Goal: Task Accomplishment & Management: Use online tool/utility

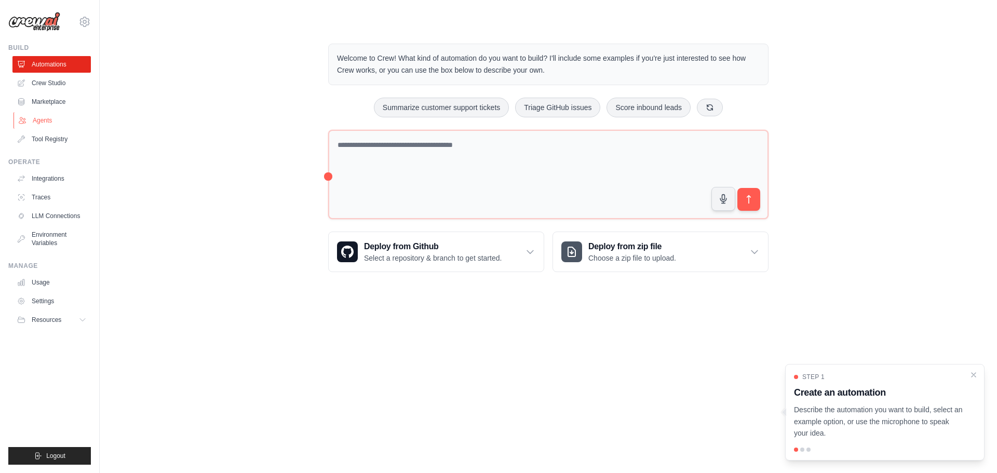
click at [52, 125] on link "Agents" at bounding box center [52, 120] width 78 height 17
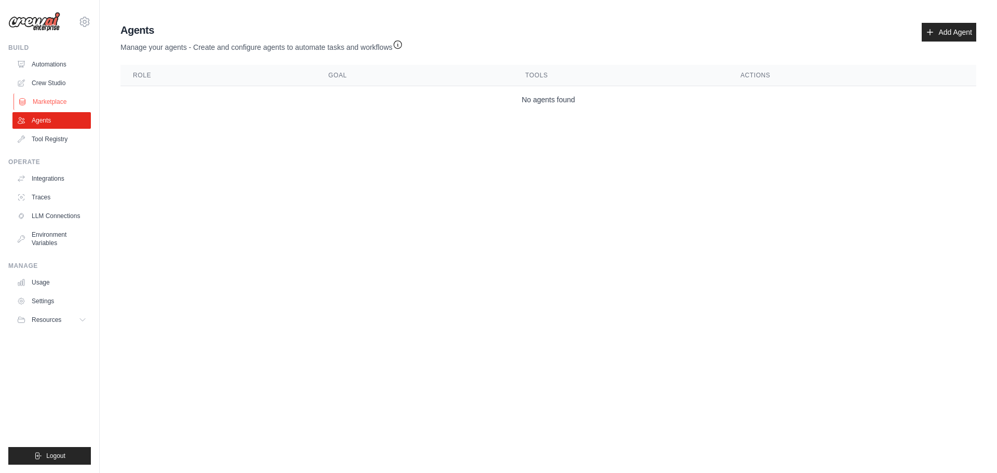
click at [51, 104] on link "Marketplace" at bounding box center [52, 101] width 78 height 17
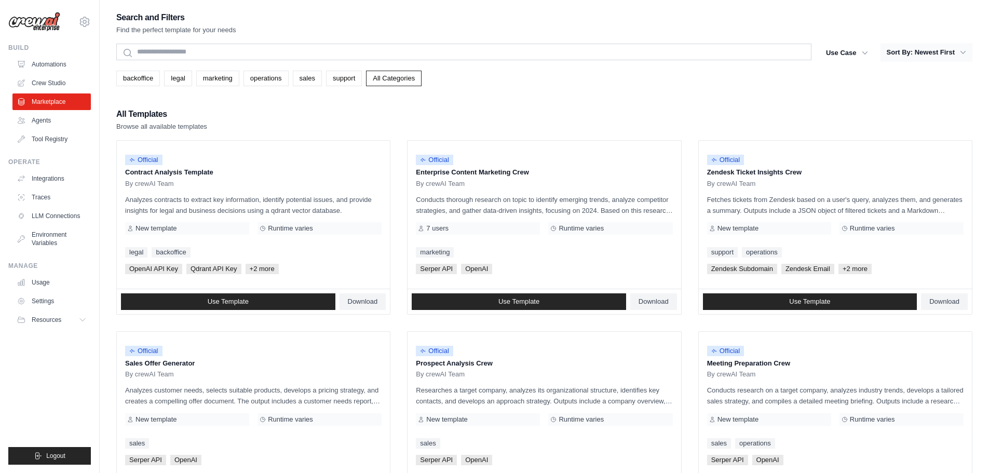
click at [946, 57] on button "Sort By: Newest First" at bounding box center [926, 52] width 92 height 19
click at [923, 46] on button "Sort By: Newest First" at bounding box center [926, 52] width 92 height 19
click at [923, 52] on button "Sort By: Newest First" at bounding box center [926, 52] width 92 height 19
click at [839, 47] on button "Use Case" at bounding box center [847, 52] width 54 height 19
click at [911, 52] on button "Sort By: Newest First" at bounding box center [926, 52] width 92 height 19
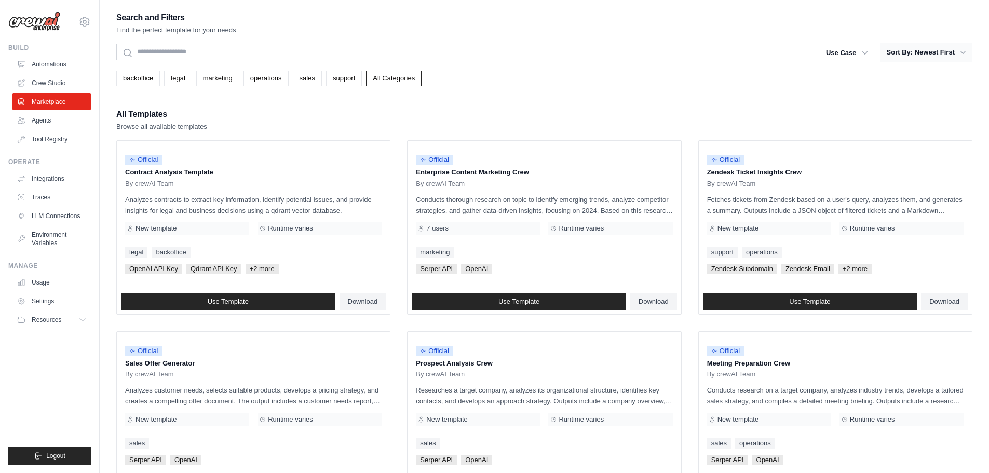
click at [911, 52] on button "Sort By: Newest First" at bounding box center [926, 52] width 92 height 19
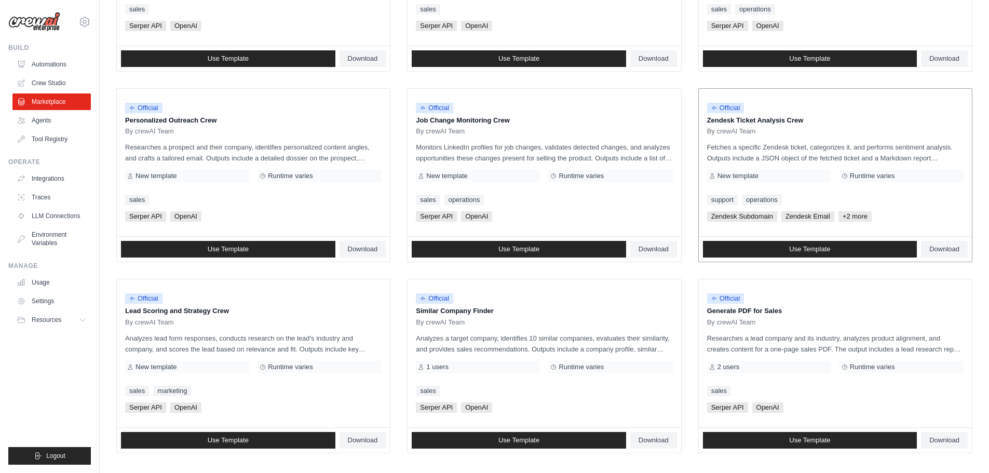
scroll to position [489, 0]
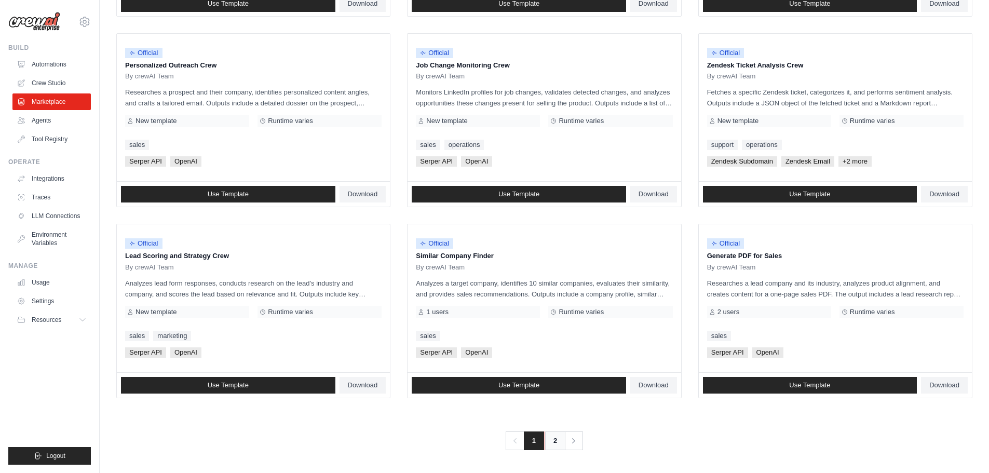
click at [549, 446] on link "2" at bounding box center [554, 440] width 21 height 19
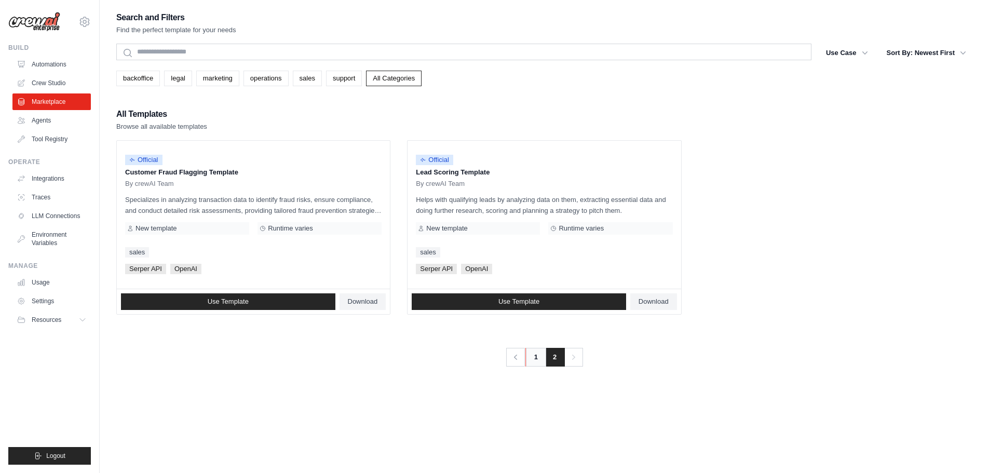
click at [538, 363] on link "1" at bounding box center [535, 357] width 21 height 19
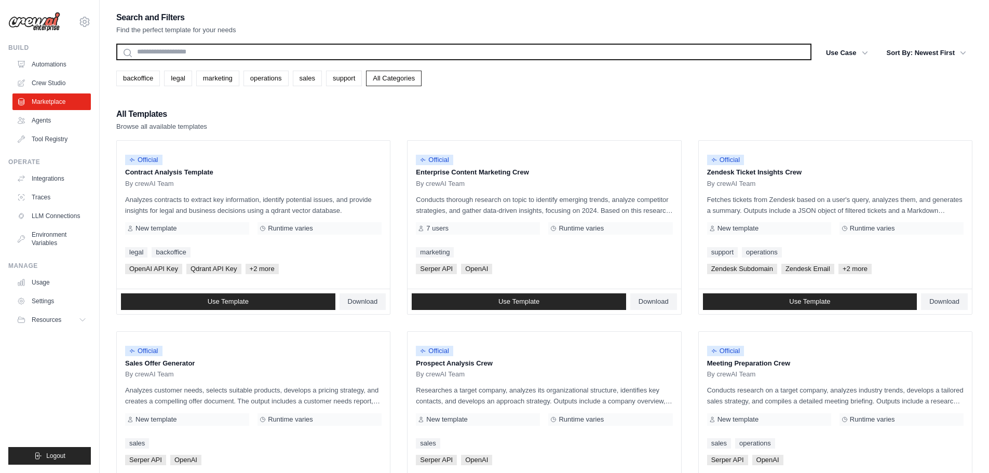
click at [151, 47] on input "text" at bounding box center [463, 52] width 695 height 17
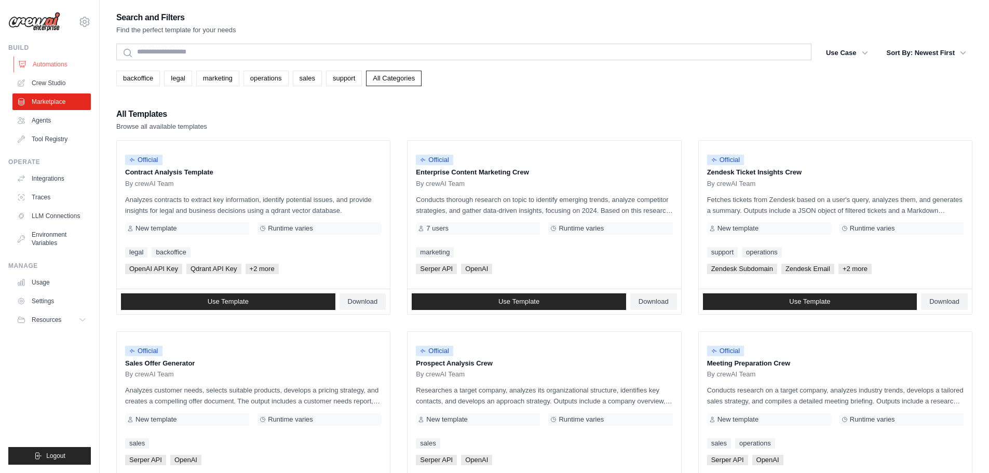
click at [37, 62] on link "Automations" at bounding box center [52, 64] width 78 height 17
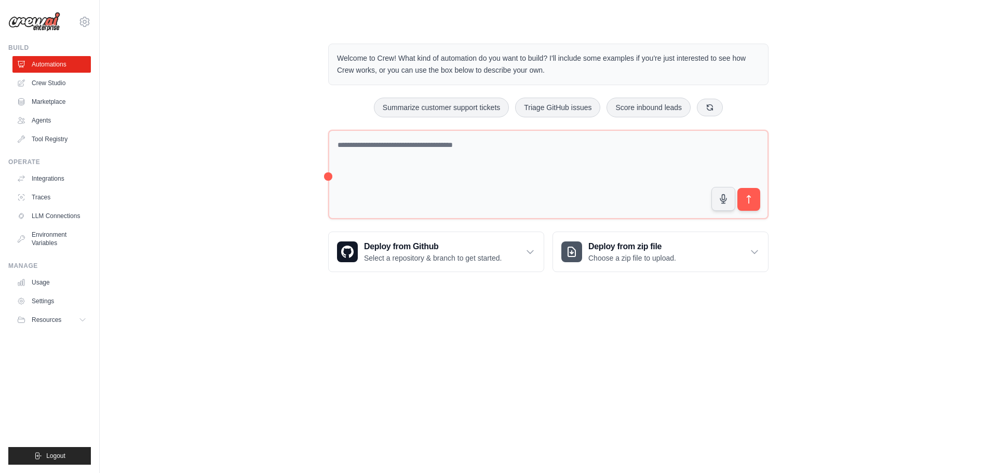
click at [44, 80] on link "Crew Studio" at bounding box center [51, 83] width 78 height 17
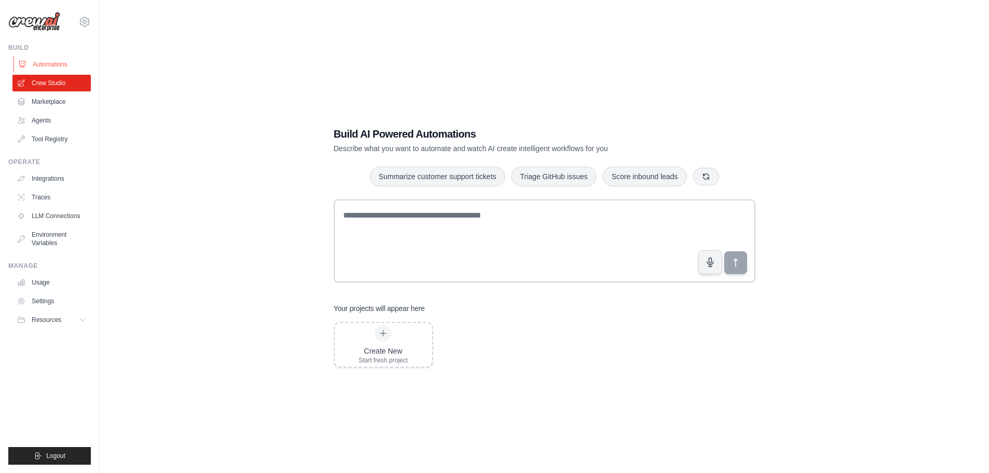
click at [43, 66] on link "Automations" at bounding box center [52, 64] width 78 height 17
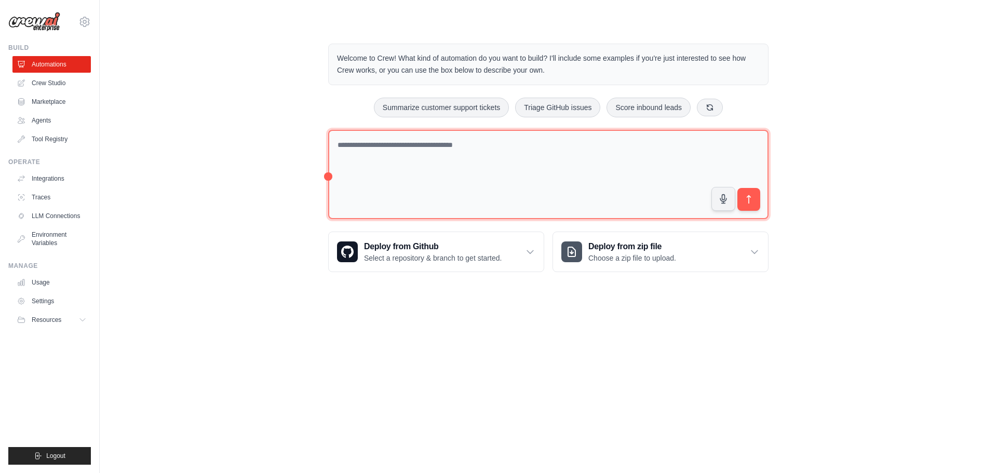
click at [403, 162] on textarea at bounding box center [548, 175] width 440 height 90
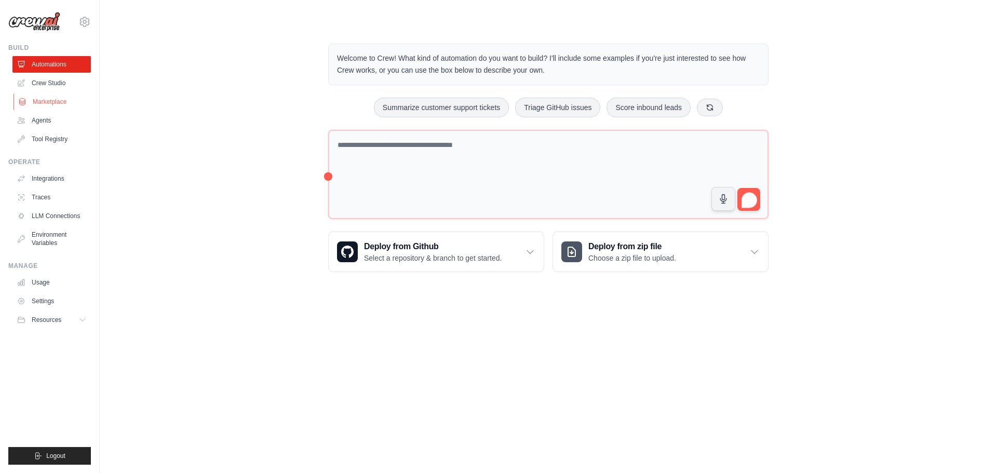
click at [51, 94] on link "Marketplace" at bounding box center [52, 101] width 78 height 17
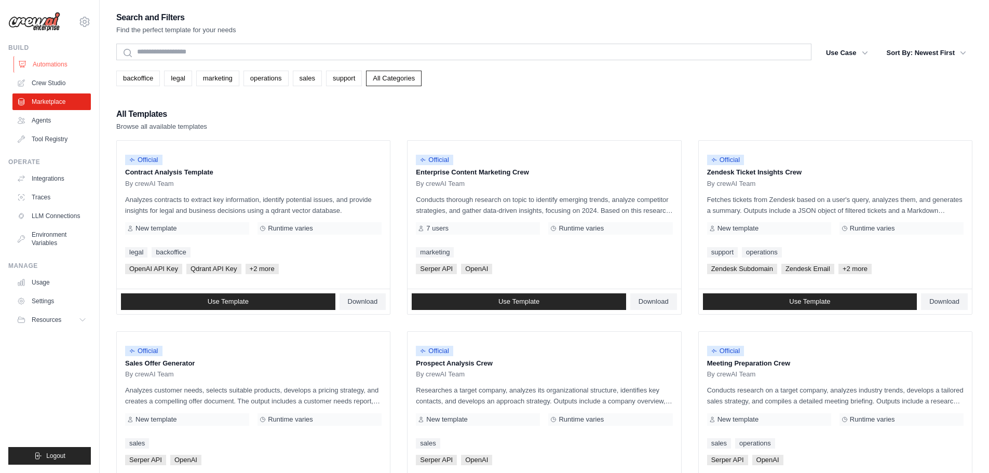
click at [45, 61] on link "Automations" at bounding box center [52, 64] width 78 height 17
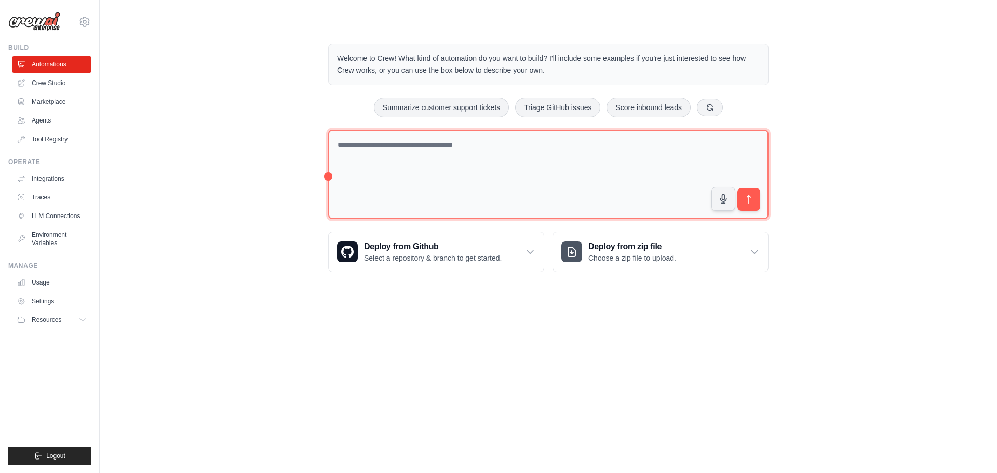
click at [386, 170] on textarea at bounding box center [548, 175] width 440 height 90
paste textarea "**********"
type textarea "**********"
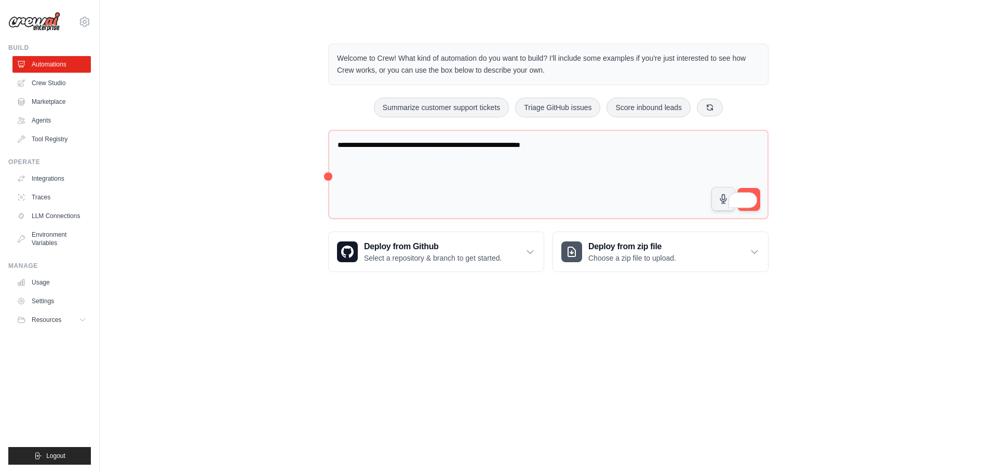
click at [756, 189] on span at bounding box center [749, 198] width 15 height 19
click at [758, 207] on button "submit" at bounding box center [748, 199] width 24 height 24
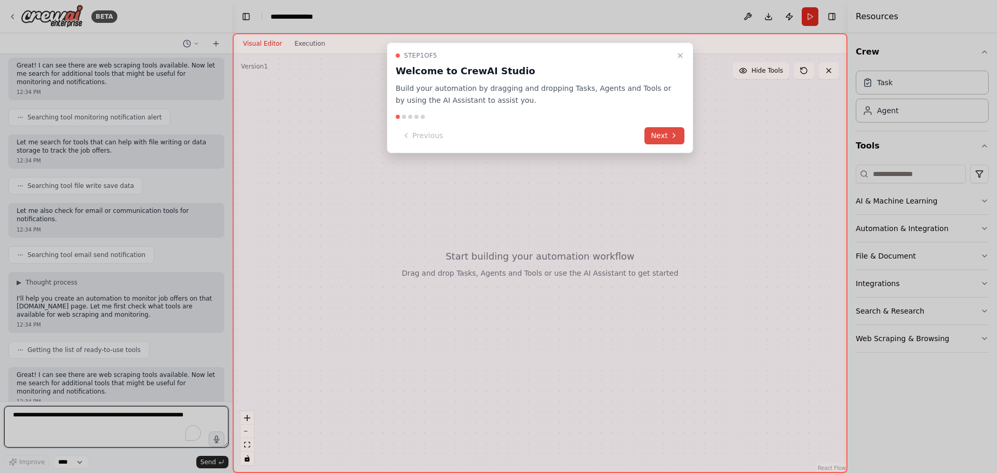
scroll to position [151, 0]
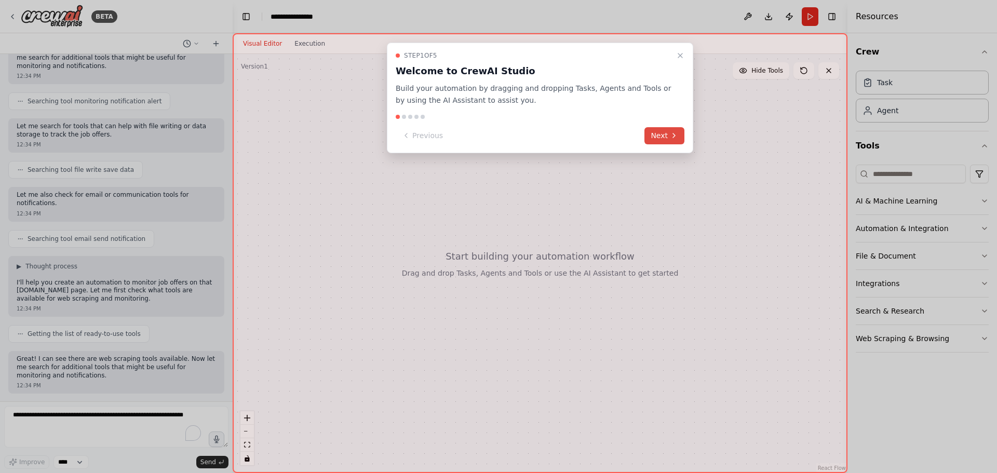
click at [658, 133] on button "Next" at bounding box center [664, 135] width 40 height 17
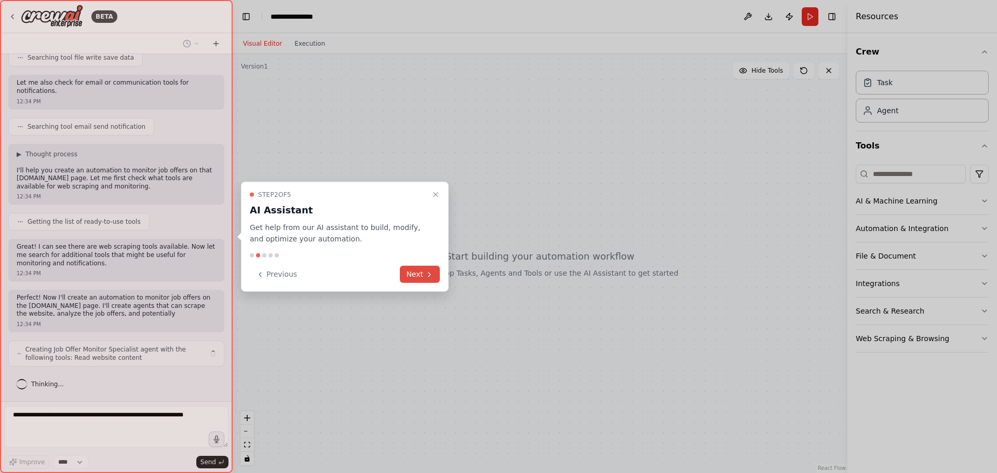
scroll to position [270, 0]
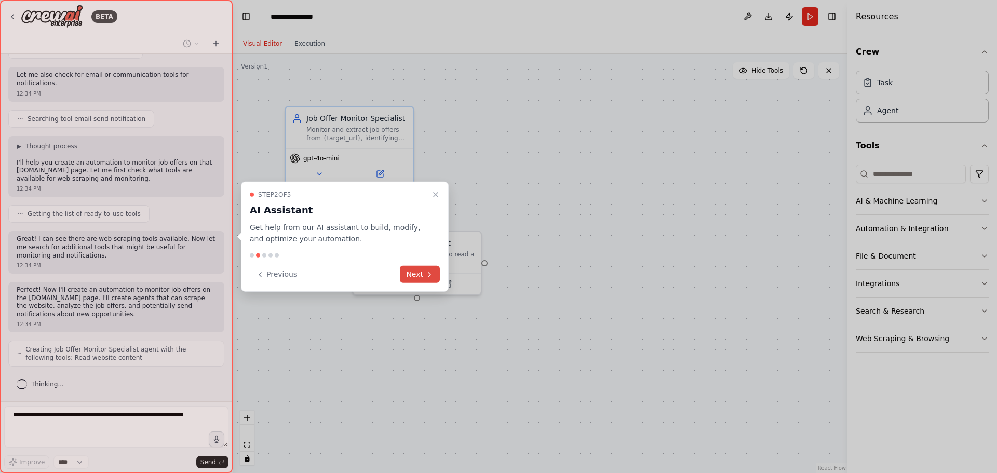
click at [426, 278] on icon at bounding box center [429, 274] width 8 height 8
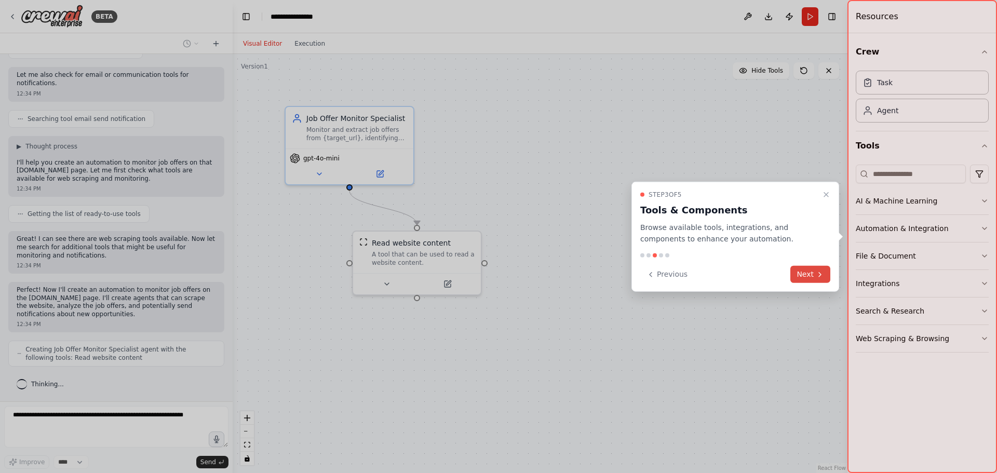
click at [807, 270] on button "Next" at bounding box center [810, 274] width 40 height 17
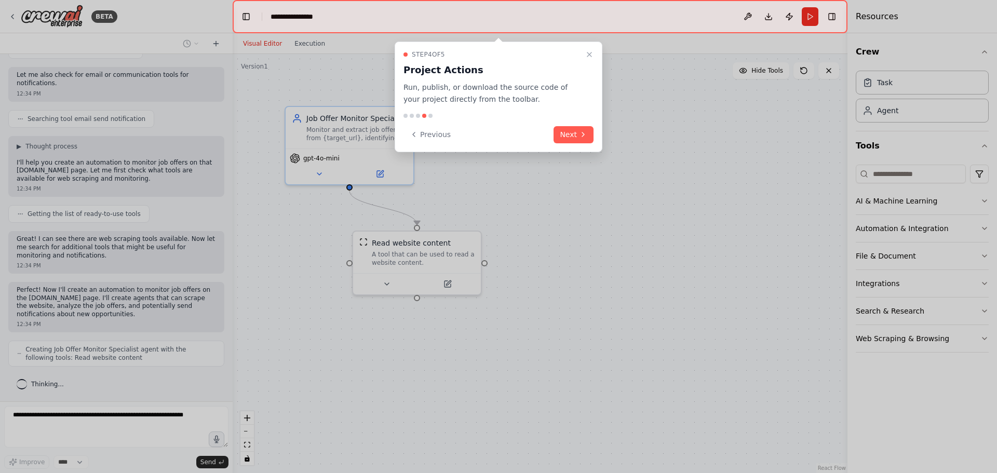
scroll to position [296, 0]
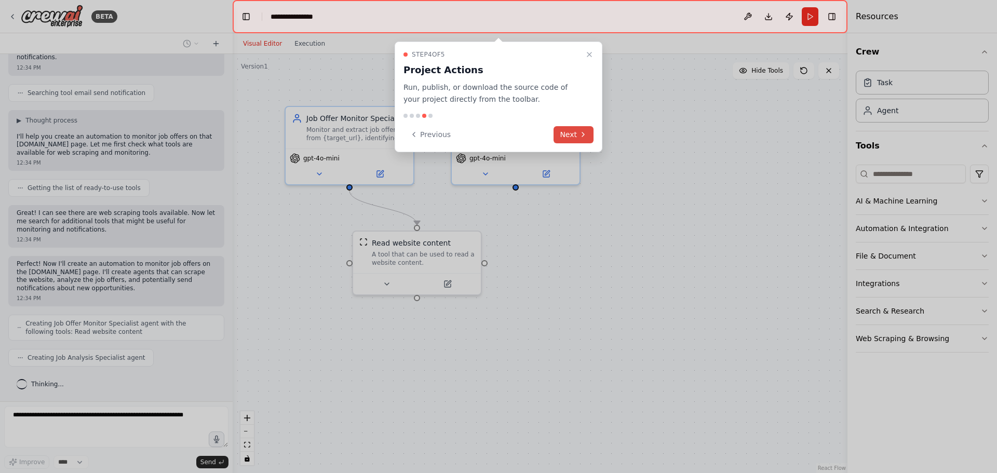
click at [580, 136] on icon at bounding box center [583, 134] width 8 height 8
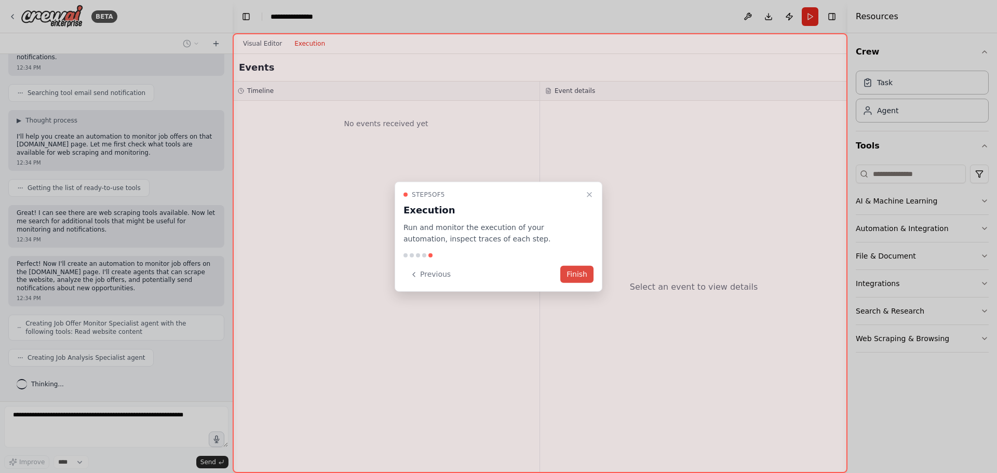
scroll to position [331, 0]
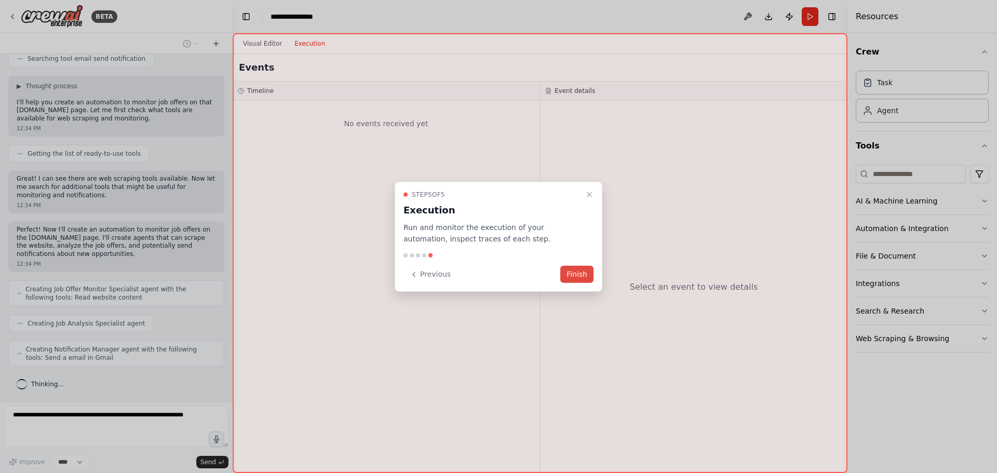
click at [570, 274] on button "Finish" at bounding box center [576, 274] width 33 height 17
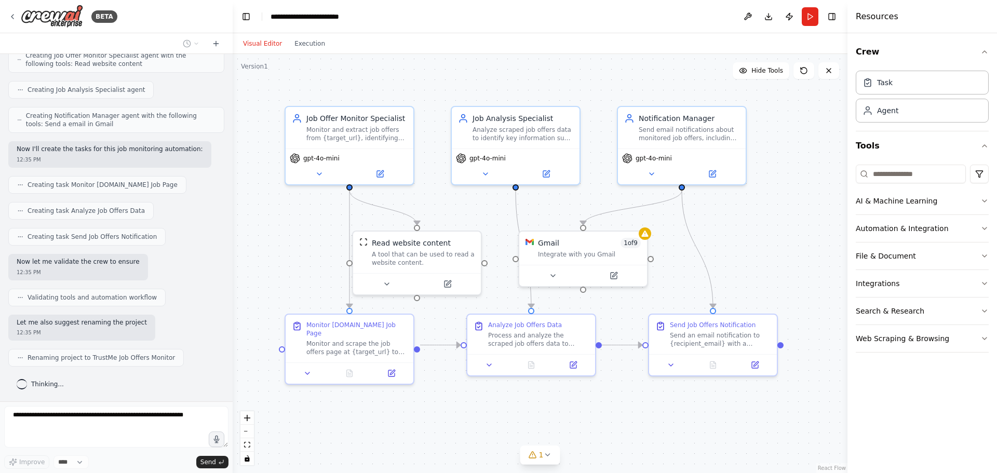
scroll to position [572, 0]
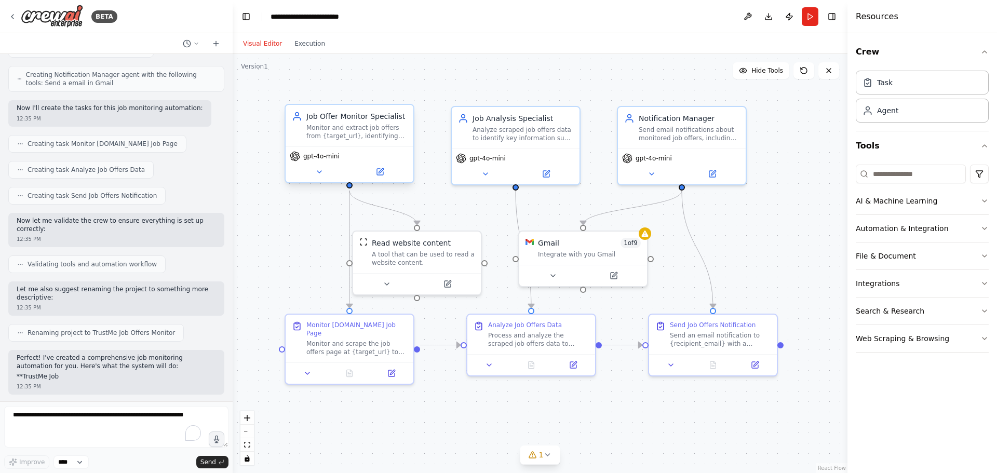
click at [374, 128] on div "Monitor and extract job offers from {target_url}, identifying new positions, re…" at bounding box center [356, 132] width 101 height 17
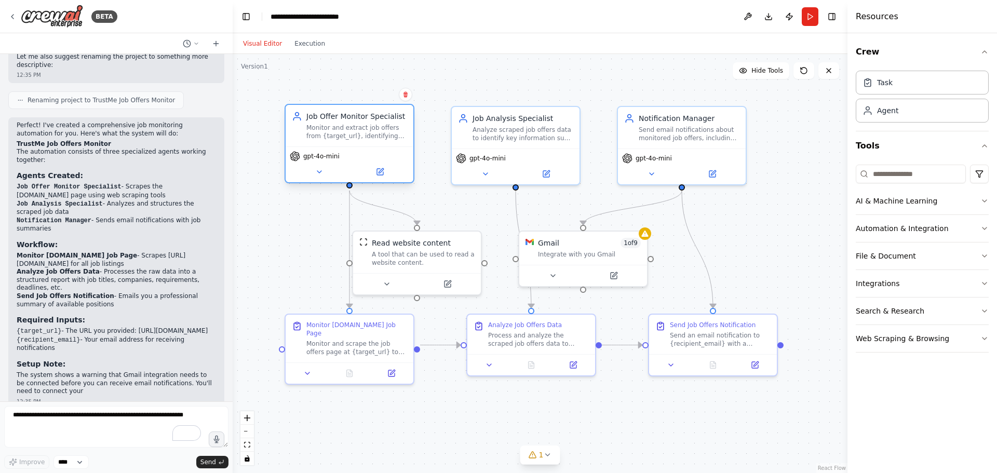
click at [342, 133] on div "Monitor and extract job offers from {target_url}, identifying new positions, re…" at bounding box center [356, 132] width 101 height 17
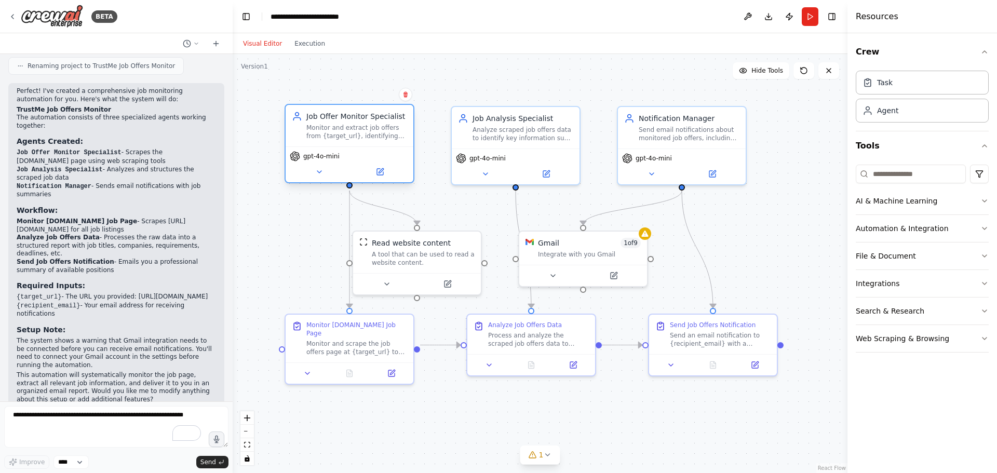
scroll to position [880, 0]
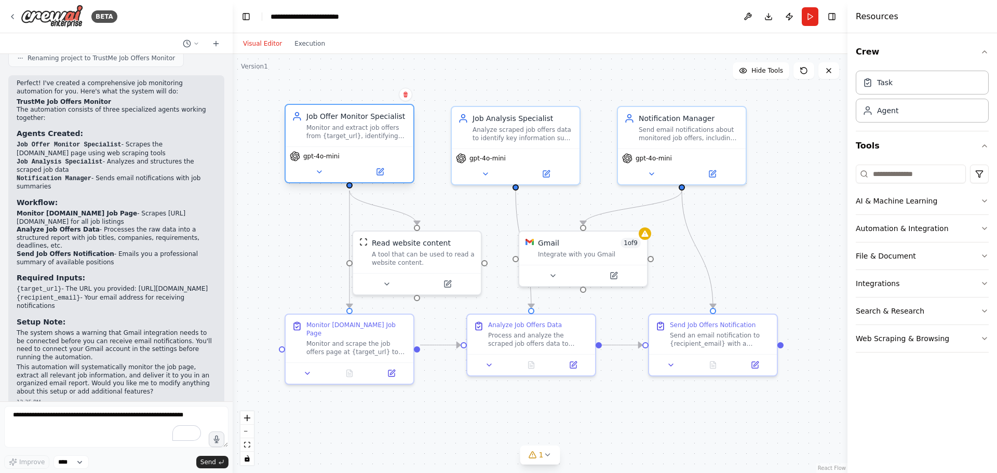
click at [348, 125] on div "Monitor and extract job offers from {target_url}, identifying new positions, re…" at bounding box center [356, 132] width 101 height 17
click at [380, 174] on icon at bounding box center [380, 172] width 6 height 6
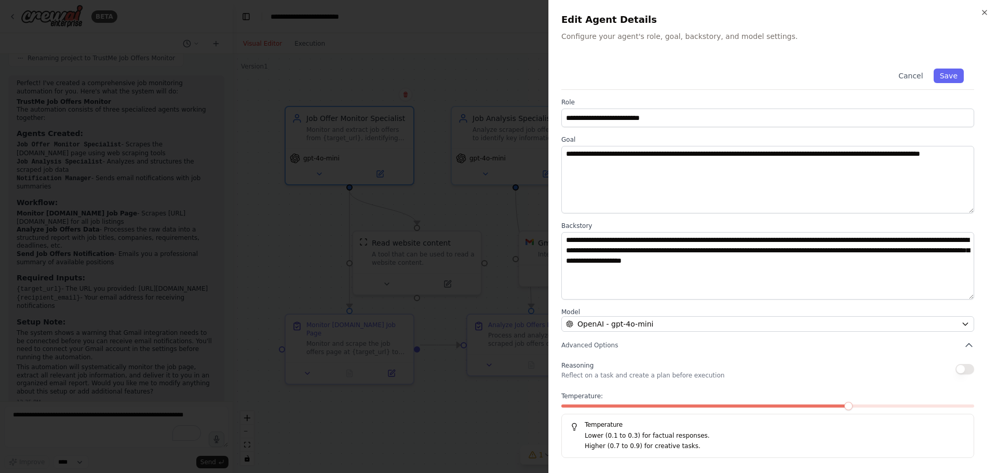
click at [979, 15] on h2 "Edit Agent Details" at bounding box center [772, 19] width 423 height 15
click at [988, 14] on div "**********" at bounding box center [772, 236] width 448 height 473
click at [985, 17] on div "**********" at bounding box center [772, 236] width 448 height 473
click at [989, 11] on div "**********" at bounding box center [772, 236] width 448 height 473
click at [987, 12] on icon "button" at bounding box center [984, 12] width 8 height 8
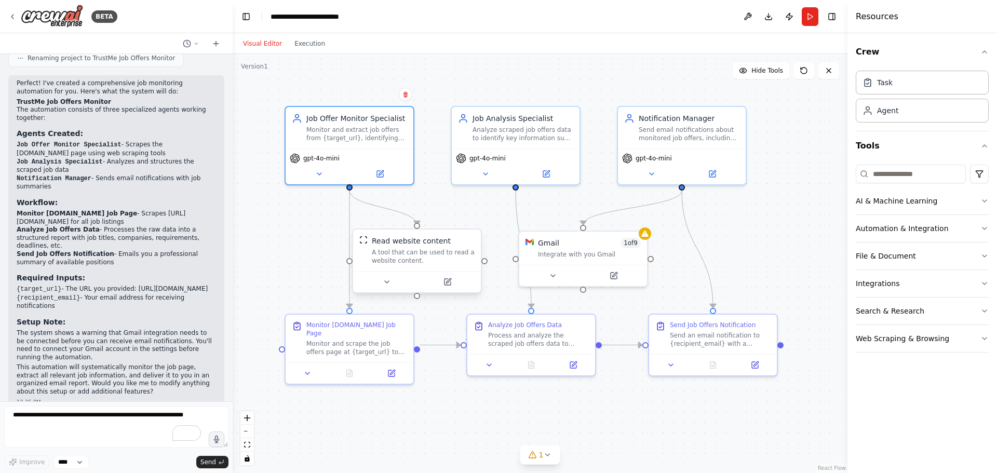
click at [441, 258] on div "A tool that can be used to read a website content." at bounding box center [423, 256] width 103 height 17
click at [451, 281] on icon at bounding box center [447, 282] width 8 height 8
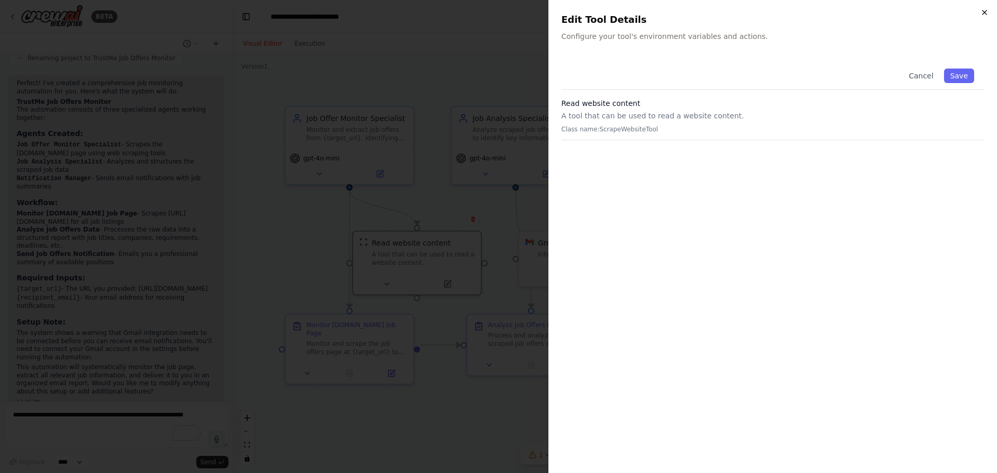
click at [985, 13] on icon "button" at bounding box center [984, 12] width 8 height 8
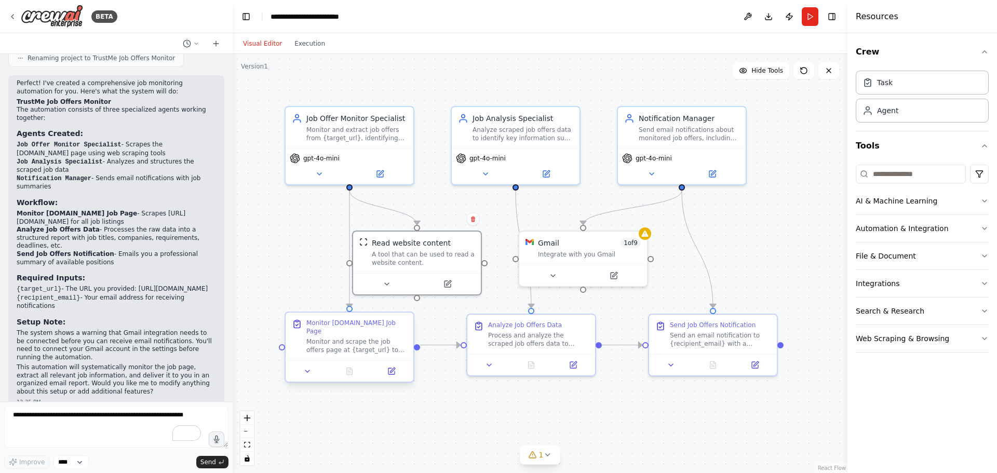
click at [347, 337] on div "Monitor and scrape the job offers page at {target_url} to extract all available…" at bounding box center [356, 345] width 101 height 17
click at [389, 368] on icon at bounding box center [391, 371] width 6 height 6
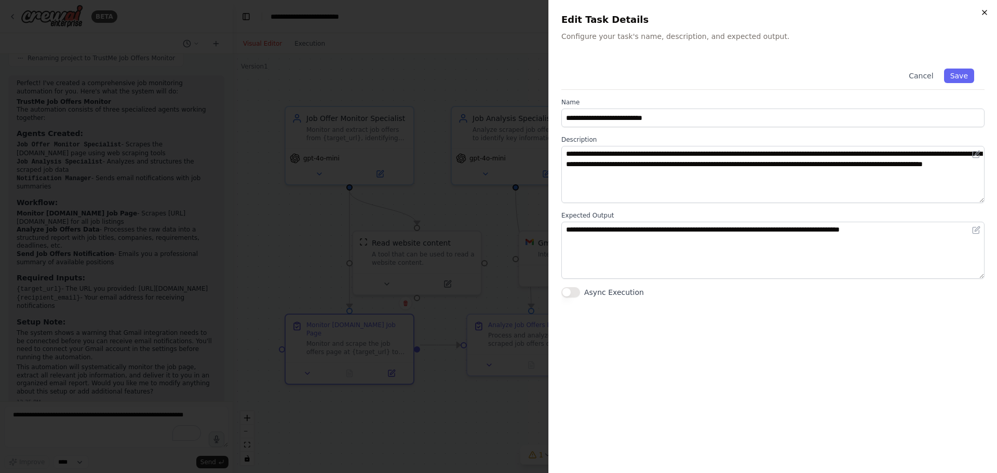
click at [984, 10] on icon "button" at bounding box center [984, 12] width 8 height 8
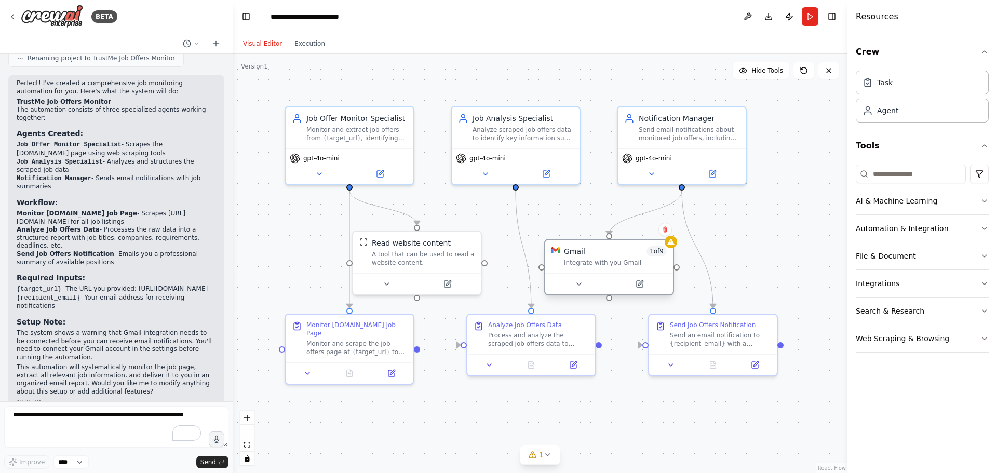
drag, startPoint x: 582, startPoint y: 254, endPoint x: 612, endPoint y: 260, distance: 30.1
click at [612, 260] on div "Integrate with you Gmail" at bounding box center [615, 262] width 103 height 8
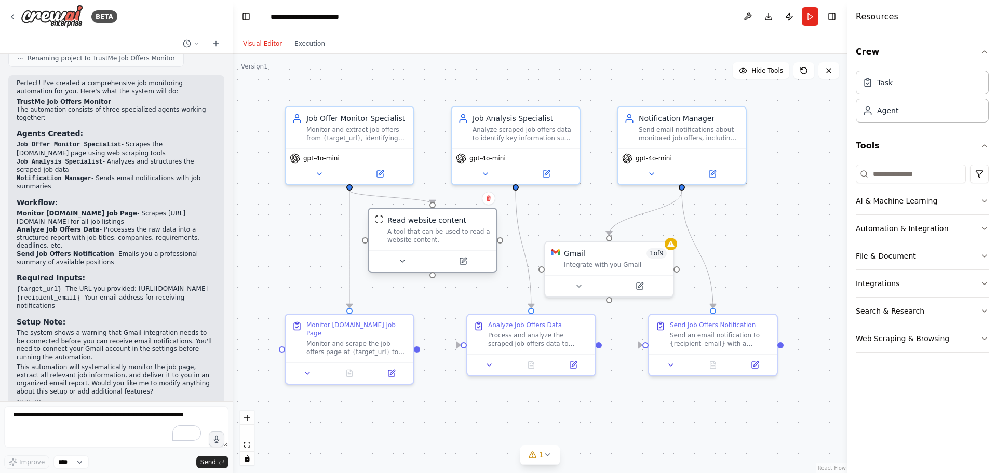
drag, startPoint x: 432, startPoint y: 254, endPoint x: 453, endPoint y: 235, distance: 28.3
click at [453, 235] on div "A tool that can be used to read a website content." at bounding box center [438, 235] width 103 height 17
